Goal: Check status: Check status

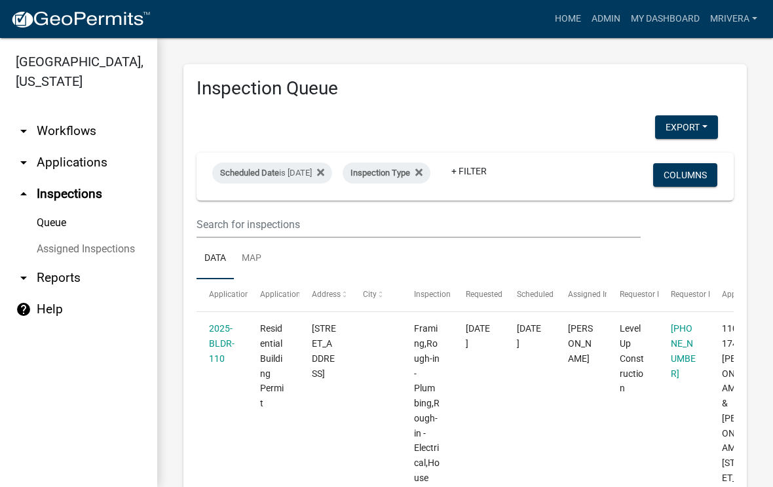
select select "1: 25"
click at [315, 168] on div "Scheduled Date is [DATE]" at bounding box center [272, 172] width 120 height 21
click at [305, 209] on input "[DATE]" at bounding box center [295, 221] width 92 height 27
type input "[DATE]"
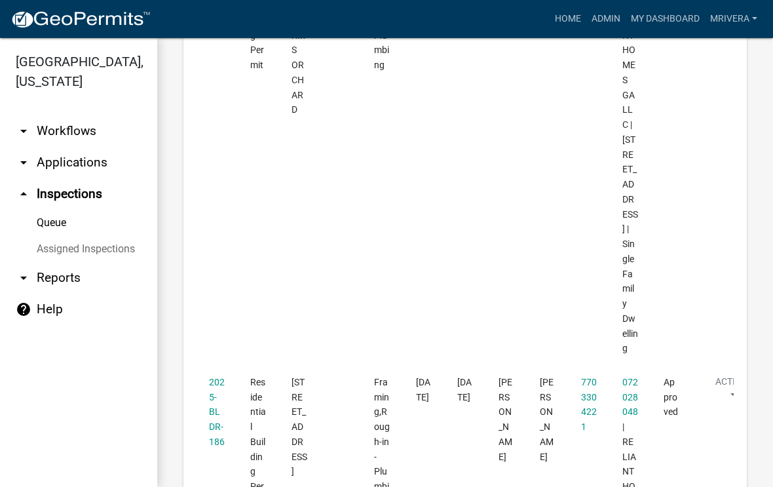
scroll to position [5167, 0]
click at [219, 375] on link "2025-BLDR-186" at bounding box center [217, 410] width 16 height 70
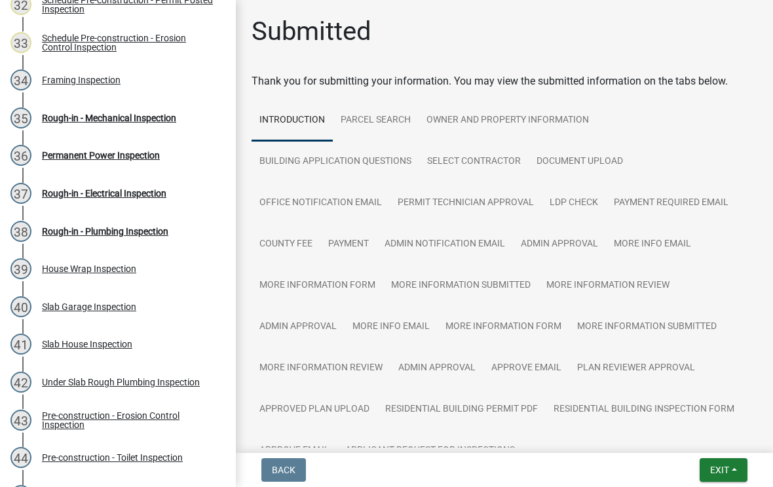
scroll to position [1408, 0]
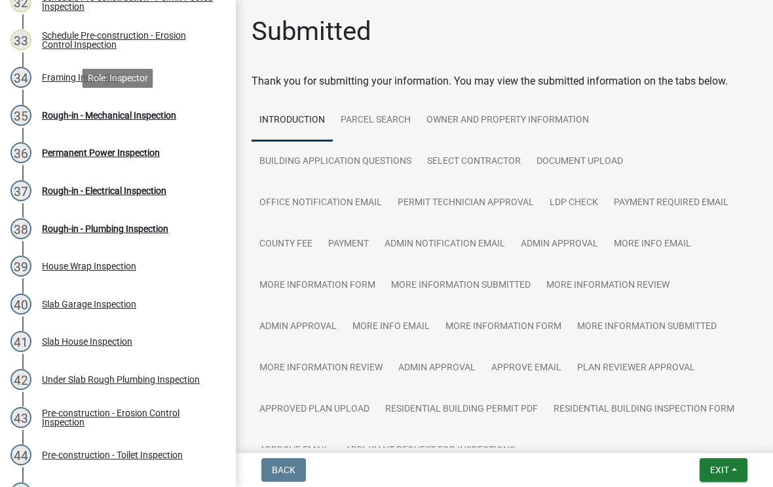
click at [173, 114] on div "Rough-in - Mechanical Inspection" at bounding box center [109, 115] width 134 height 9
click at [157, 119] on div "Rough-in - Mechanical Inspection" at bounding box center [109, 115] width 134 height 9
click at [151, 193] on div "Rough-in - Electrical Inspection" at bounding box center [104, 190] width 124 height 9
click at [729, 476] on button "Exit" at bounding box center [724, 470] width 48 height 24
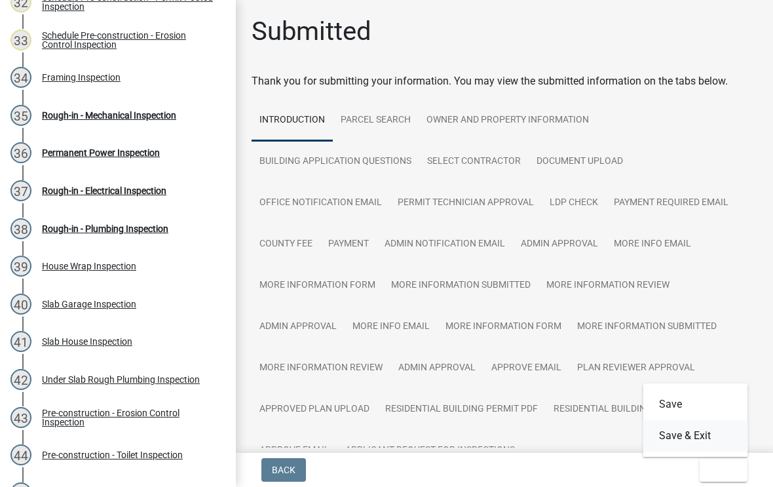
click at [698, 434] on button "Save & Exit" at bounding box center [695, 435] width 105 height 31
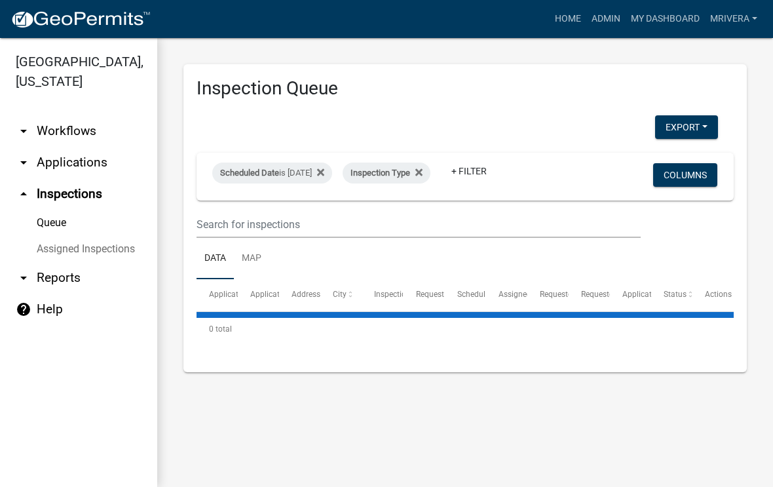
select select "1: 25"
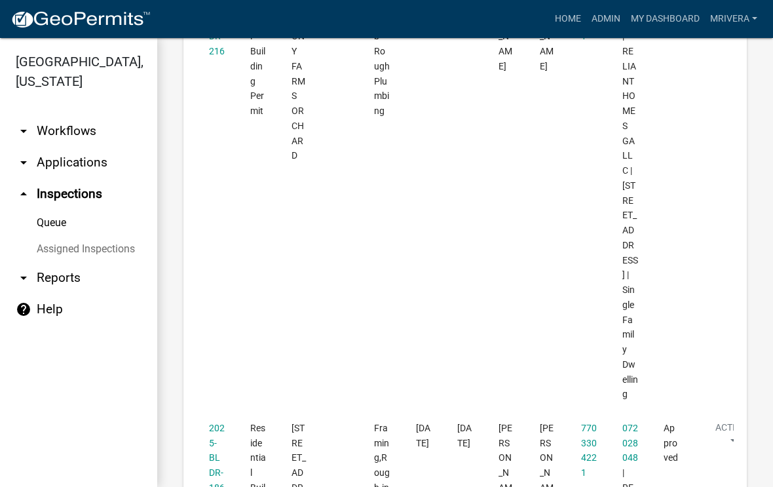
scroll to position [5129, 0]
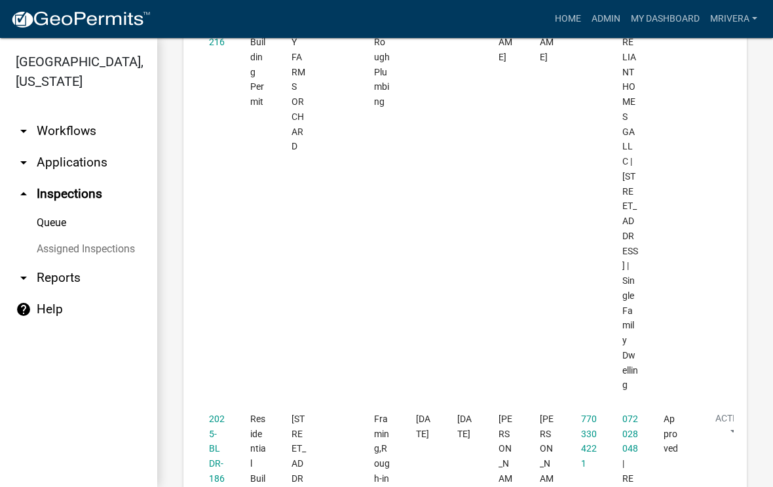
click at [210, 413] on link "2025-BLDR-186" at bounding box center [217, 448] width 16 height 70
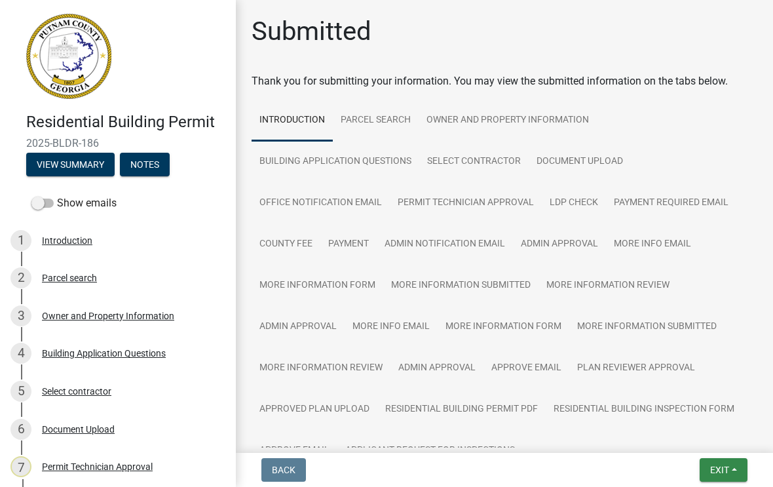
click at [725, 466] on span "Exit" at bounding box center [719, 470] width 19 height 10
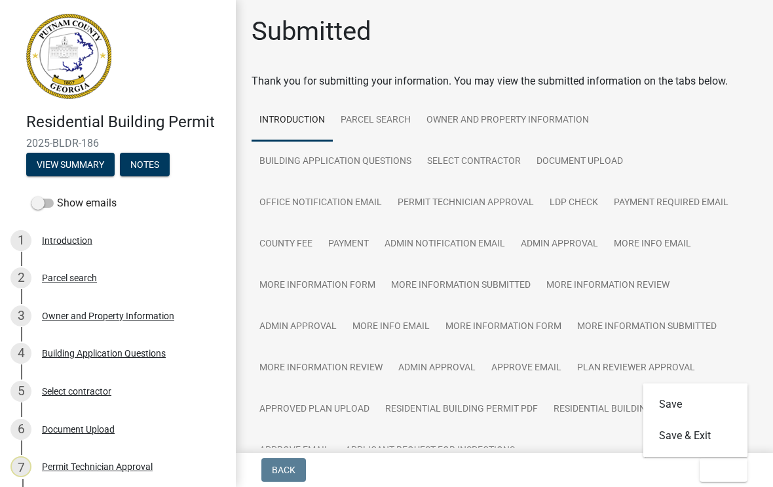
click at [694, 438] on button "Save & Exit" at bounding box center [695, 435] width 105 height 31
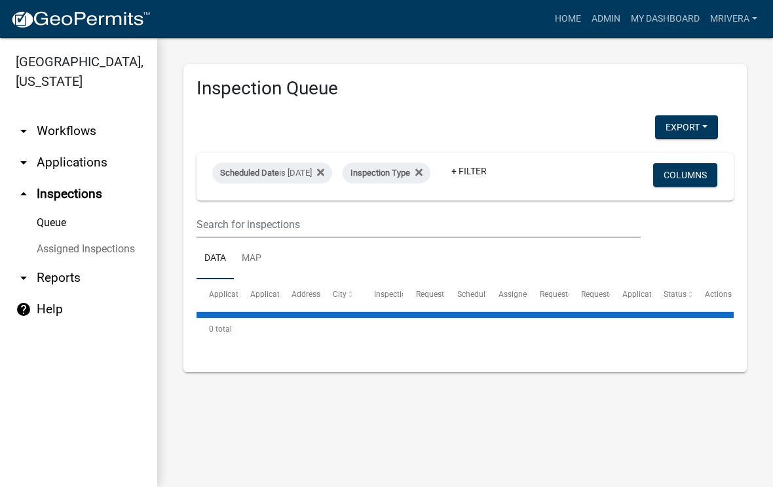
select select "1: 25"
